Goal: Task Accomplishment & Management: Use online tool/utility

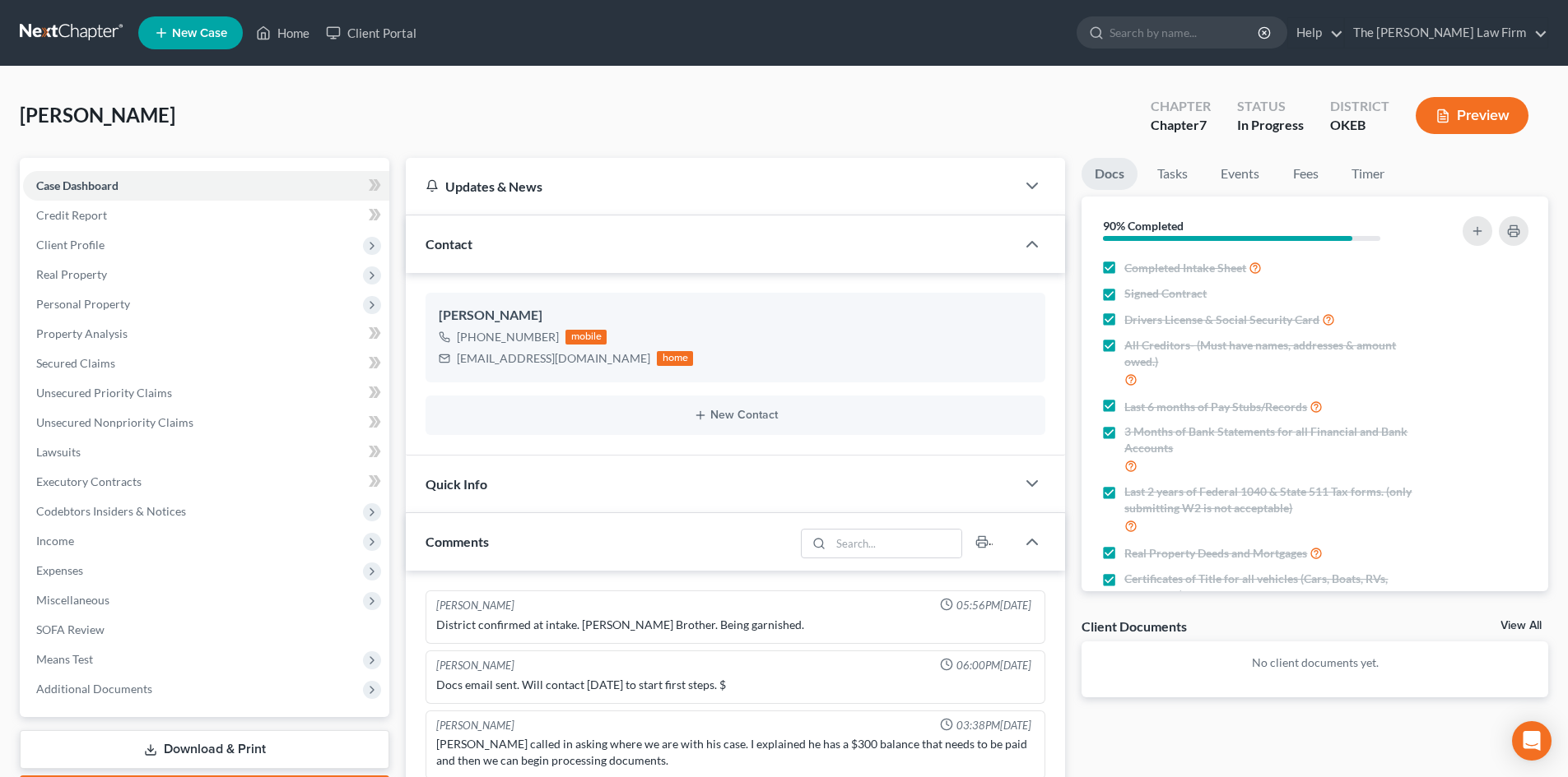
scroll to position [1267, 0]
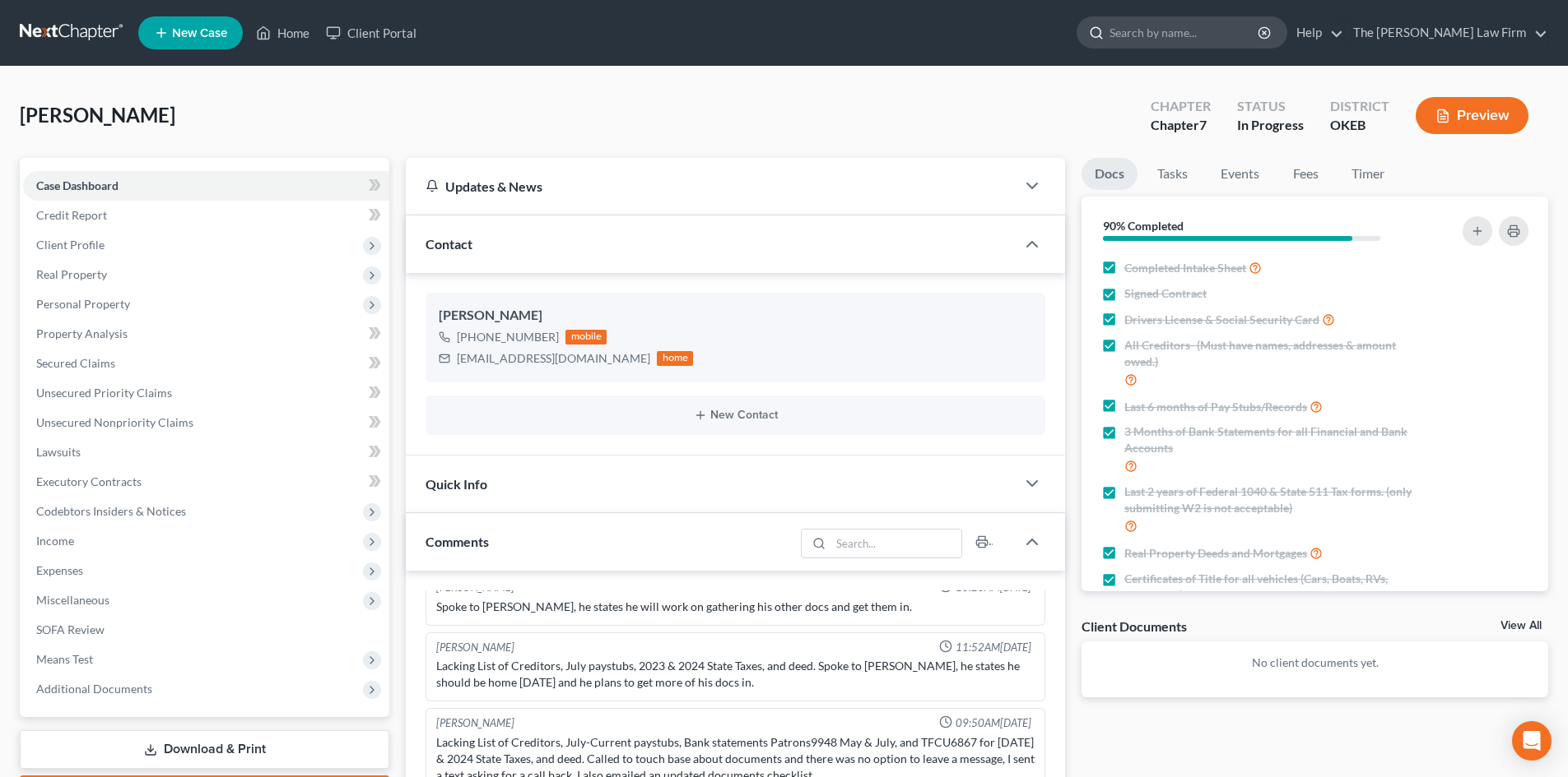
click at [1176, 29] on input "search" at bounding box center [1184, 33] width 151 height 31
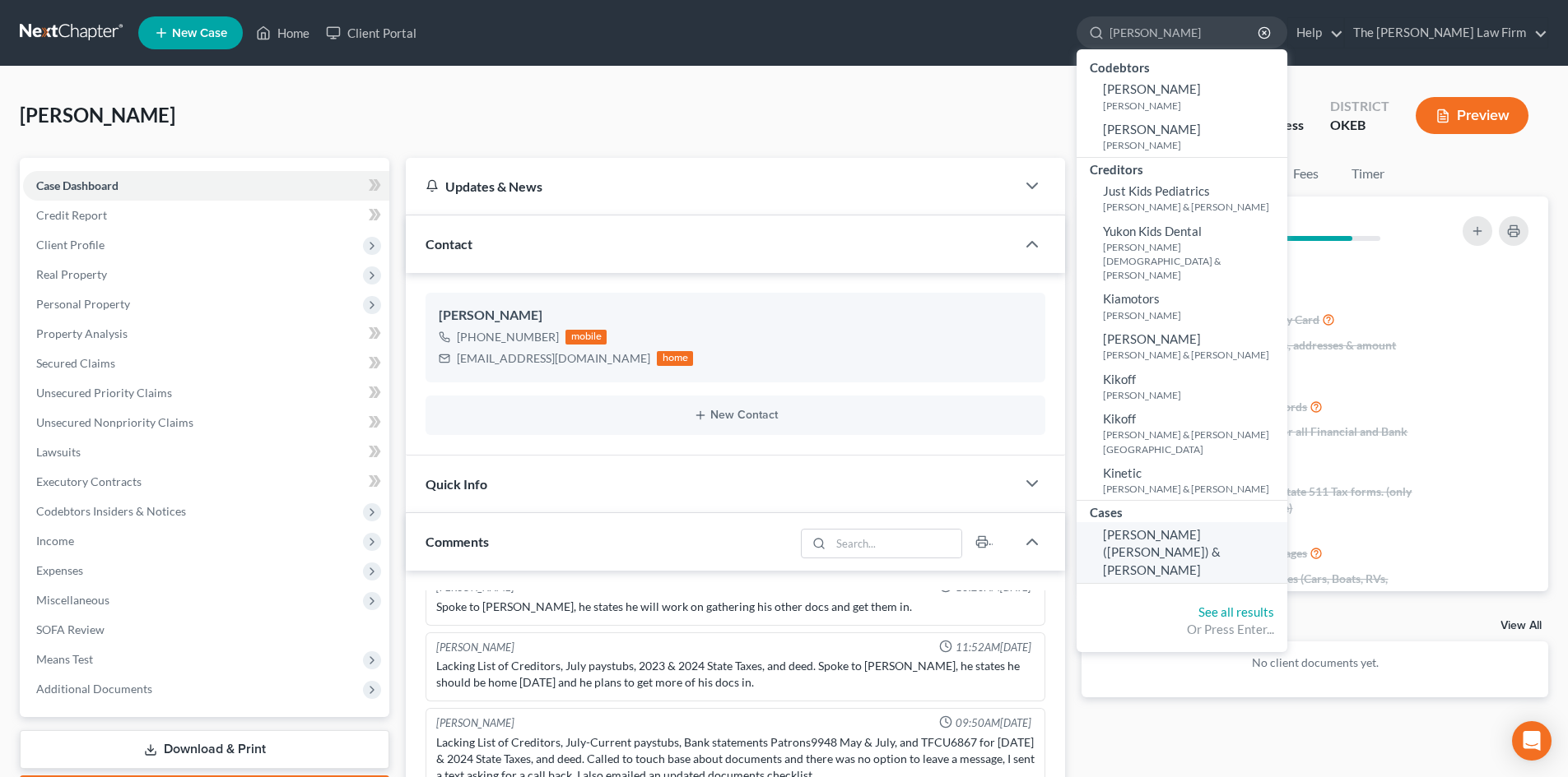
type input "[PERSON_NAME]"
click at [1217, 527] on span "[PERSON_NAME] ([PERSON_NAME]) & [PERSON_NAME]" at bounding box center [1161, 552] width 117 height 50
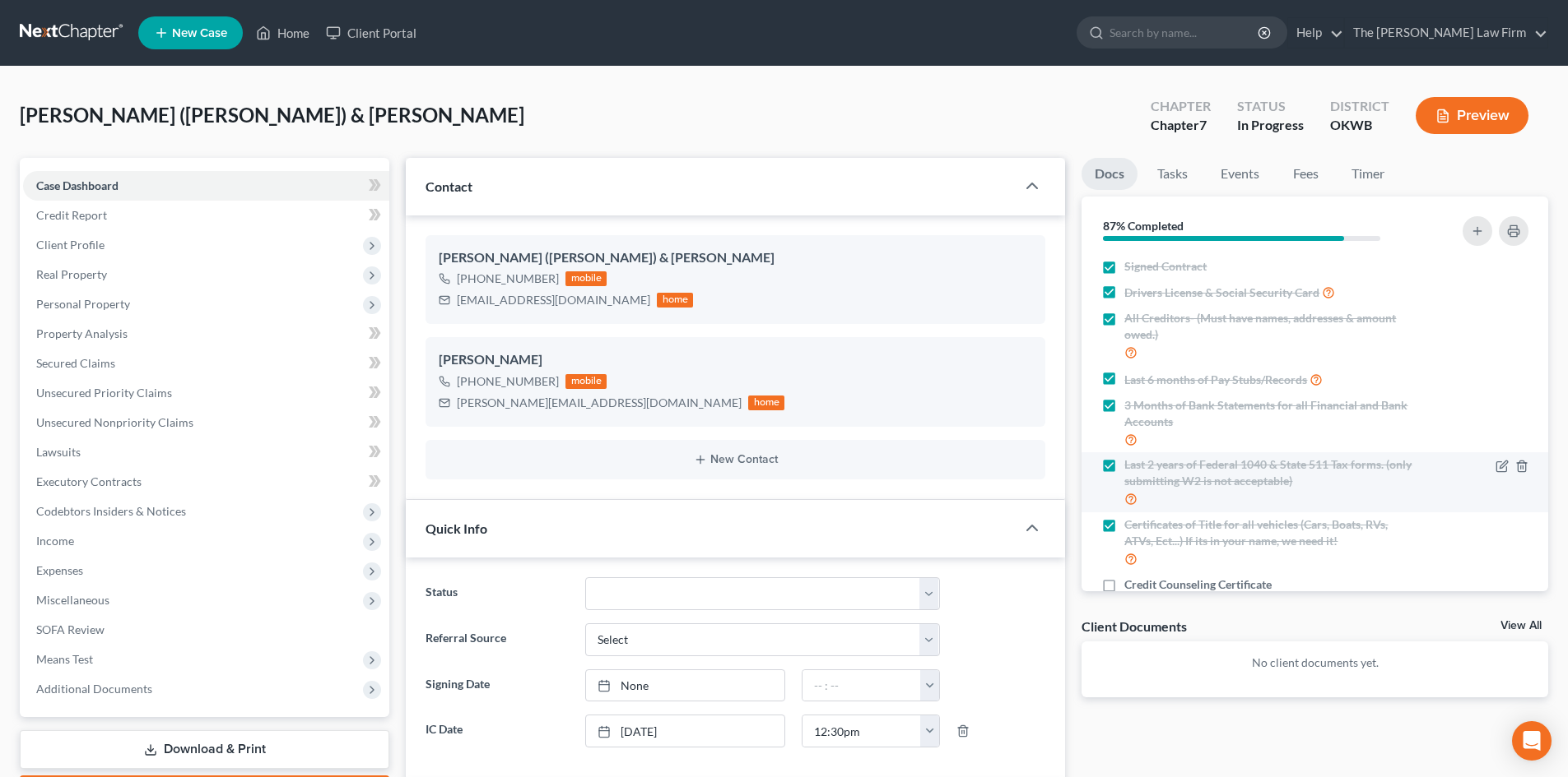
scroll to position [1174, 0]
click at [1124, 587] on label "Credit Counseling Certificate" at bounding box center [1197, 585] width 147 height 17
click at [1131, 587] on input "Credit Counseling Certificate" at bounding box center [1137, 582] width 11 height 11
checkbox input "true"
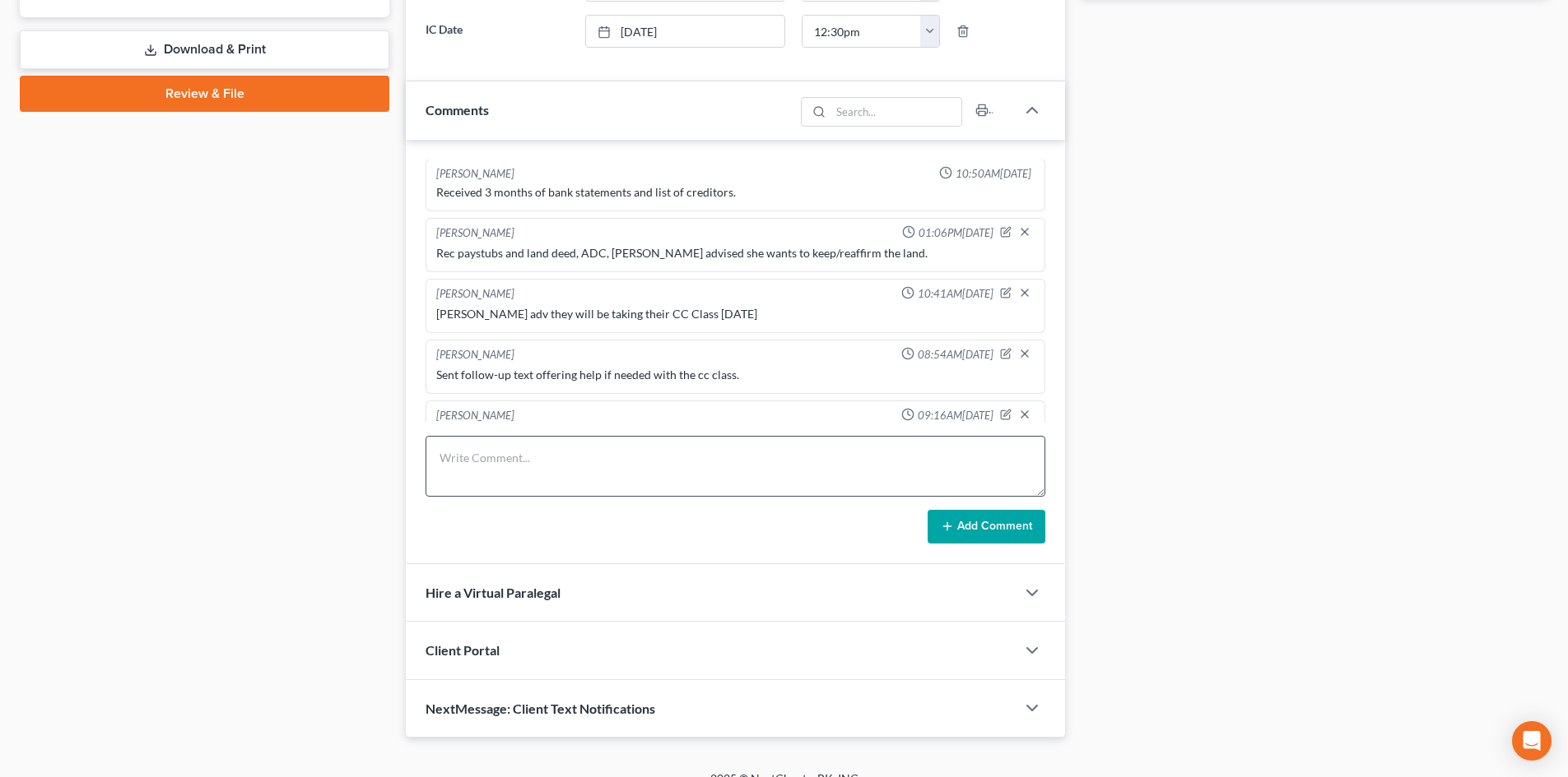
scroll to position [723, 0]
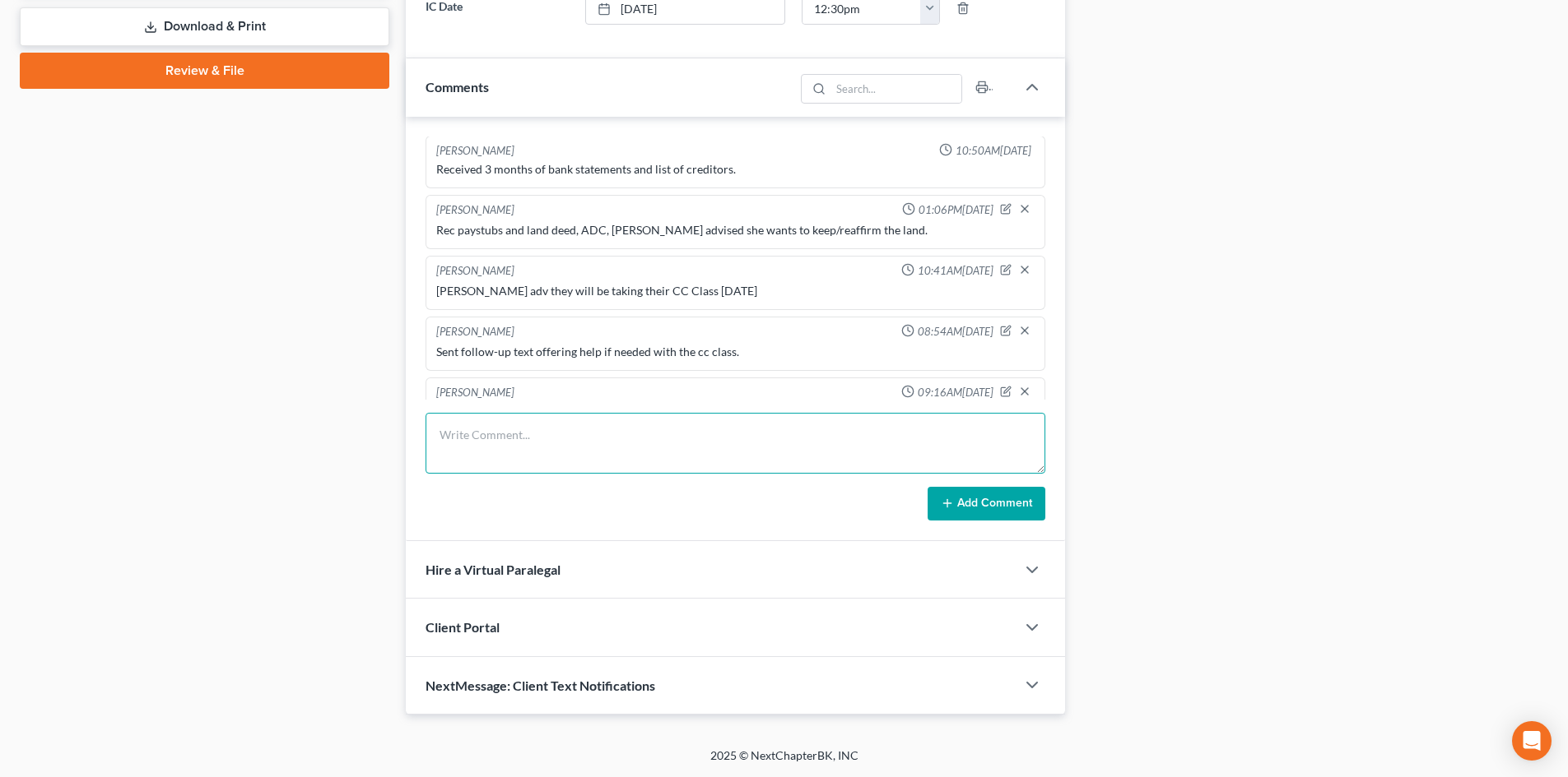
click at [544, 448] on textarea at bounding box center [735, 443] width 619 height 61
type textarea "Cert rec, sending to petition prep."
click at [961, 507] on button "Add Comment" at bounding box center [986, 504] width 117 height 34
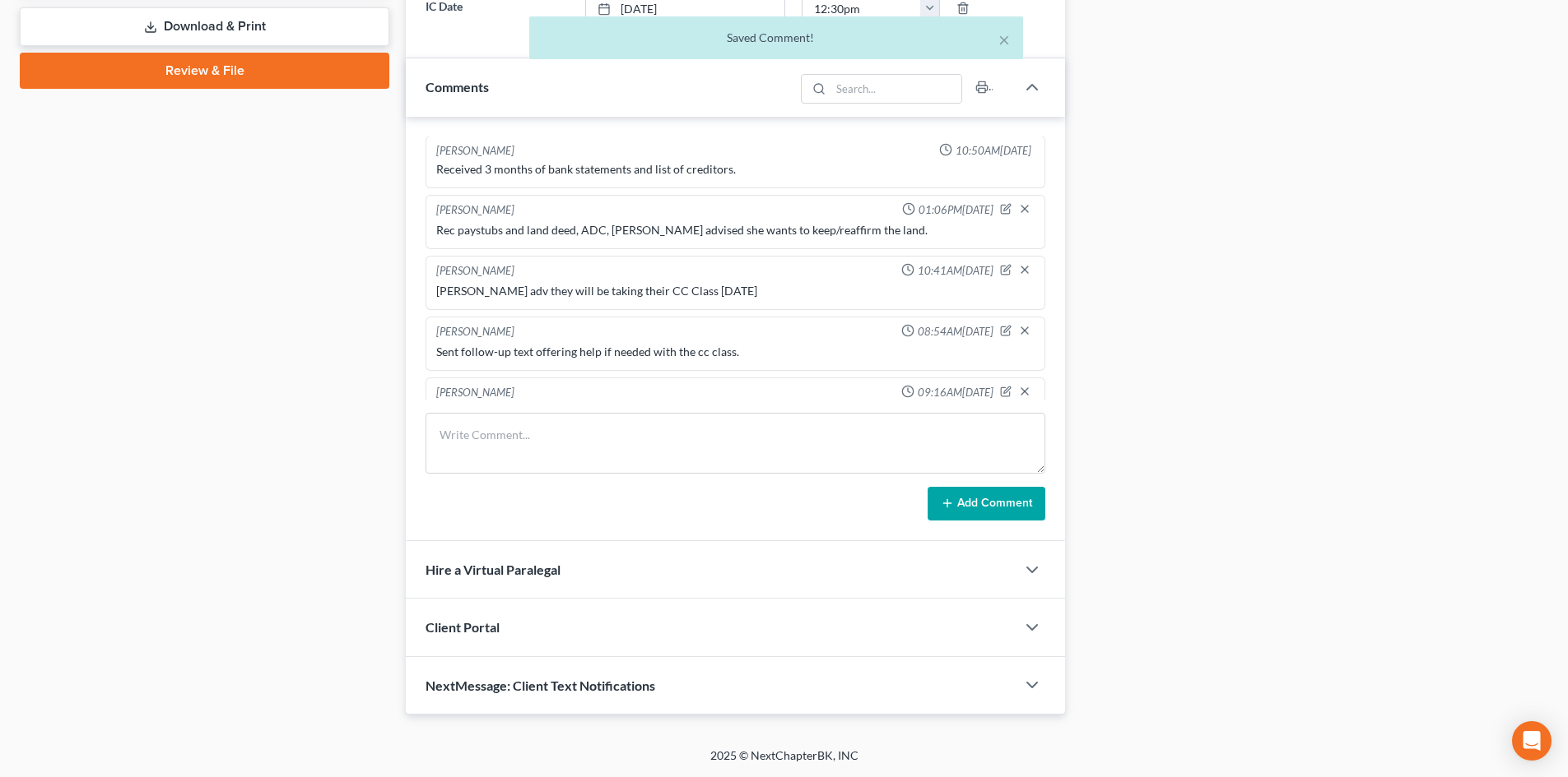
scroll to position [1235, 0]
